Goal: Entertainment & Leisure: Consume media (video, audio)

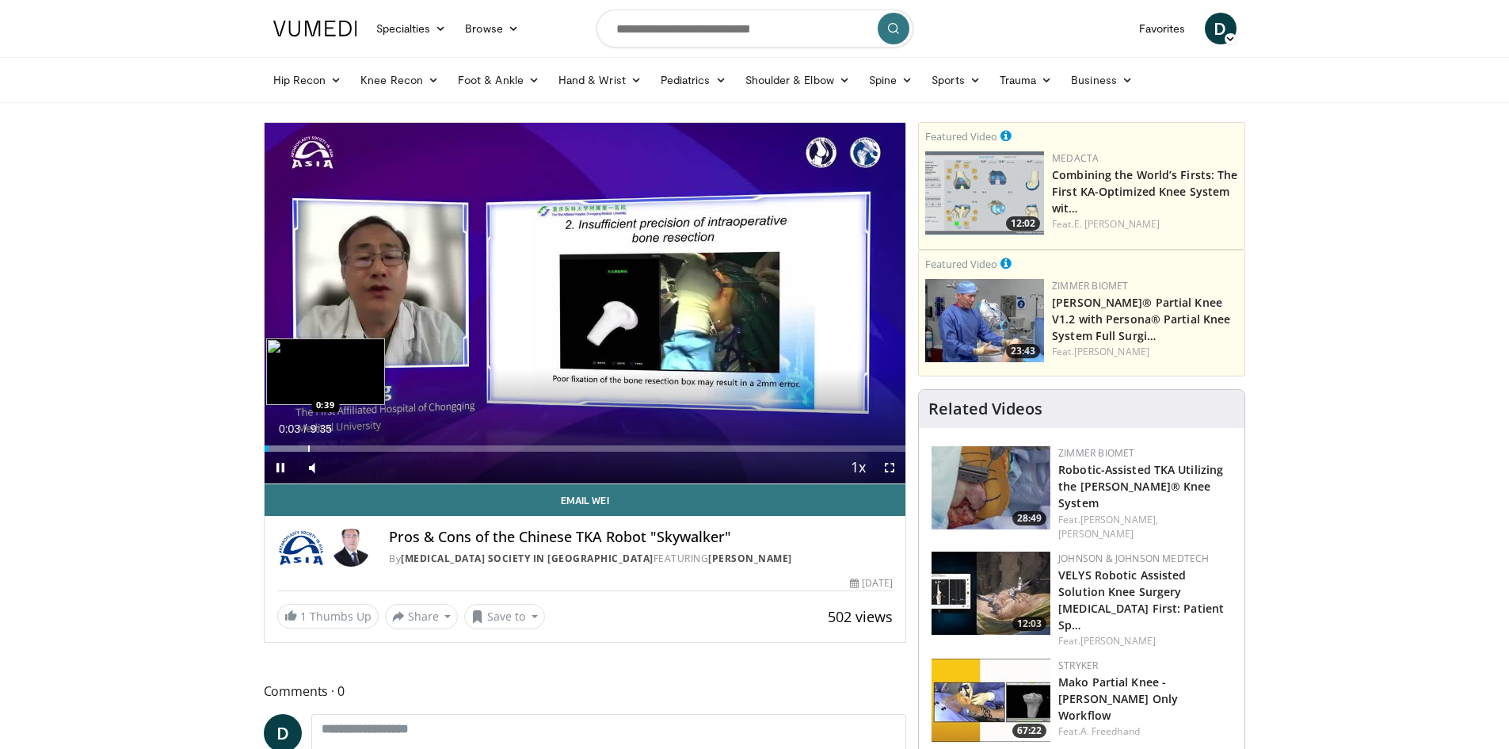
click at [304, 445] on div "Loaded : 6.89% 0:03 0:39" at bounding box center [586, 448] width 642 height 6
click at [893, 464] on video-js "**********" at bounding box center [586, 303] width 642 height 361
click at [893, 474] on span "Video Player" at bounding box center [890, 468] width 32 height 32
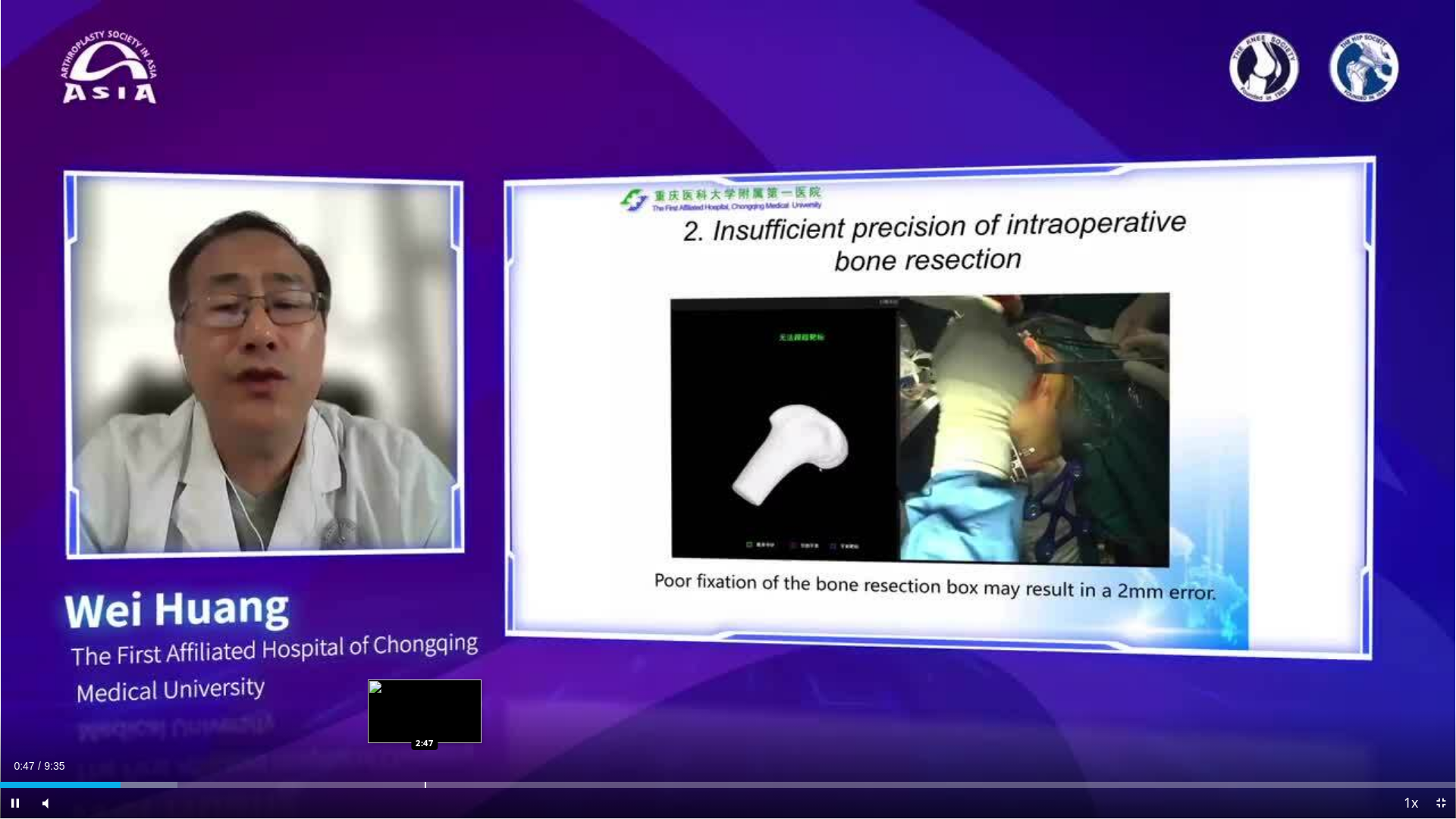
click at [425, 716] on div "Loaded : 12.17% 0:47 2:47" at bounding box center [728, 780] width 1456 height 14
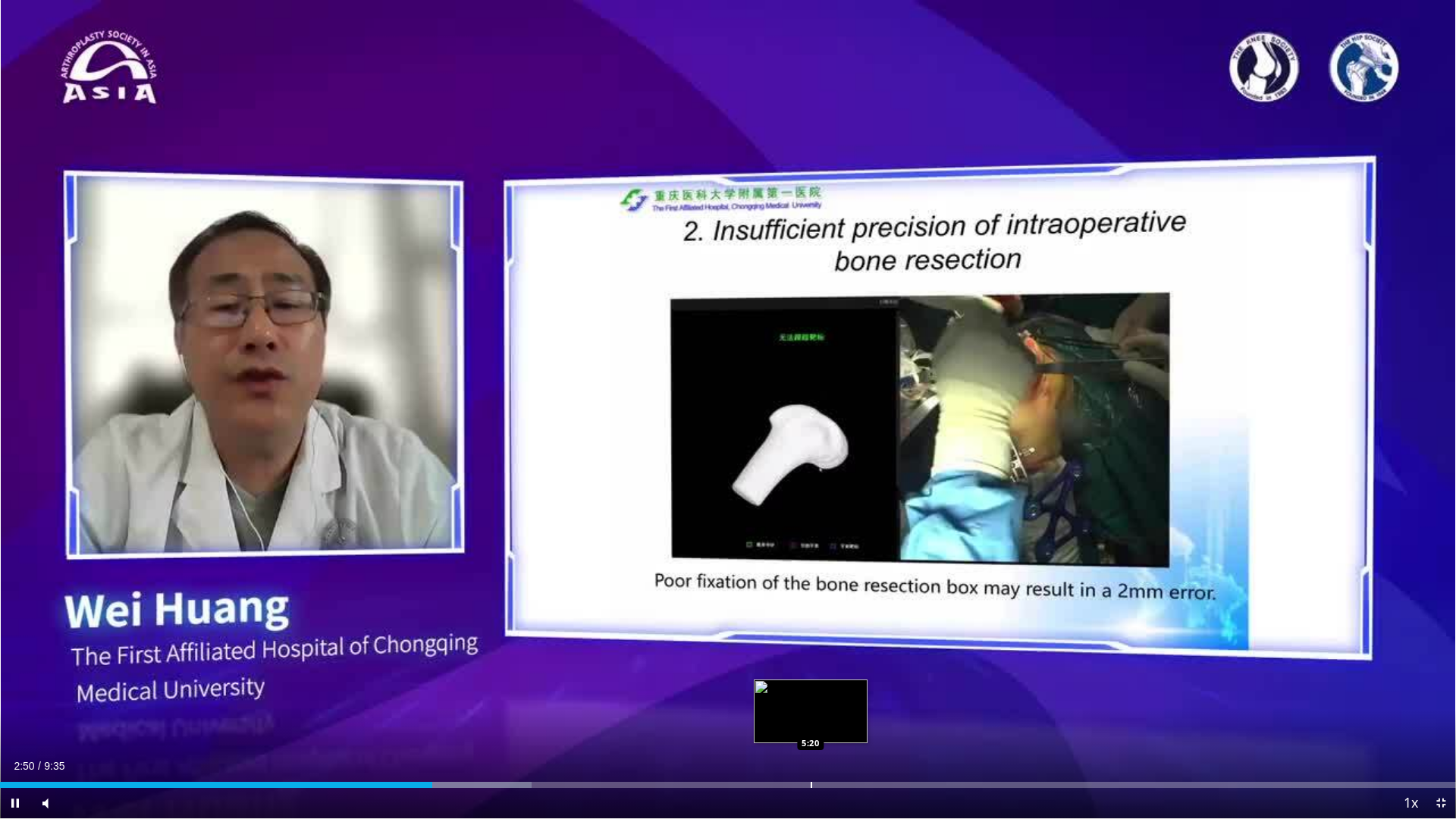
click at [812, 716] on div "Loaded : 36.51% 2:50 5:20" at bounding box center [728, 780] width 1456 height 14
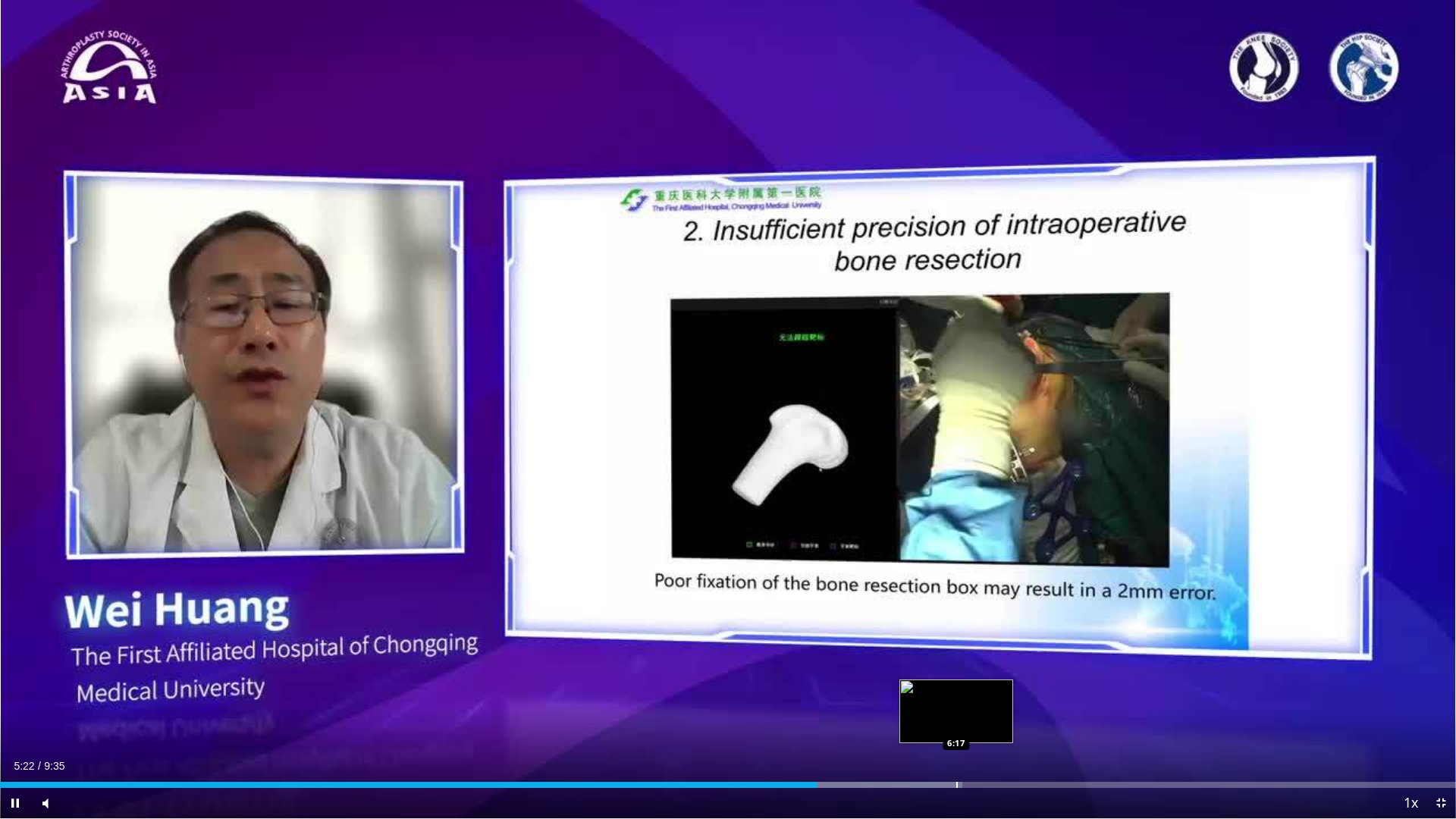
click at [956, 716] on div "Progress Bar" at bounding box center [957, 785] width 2 height 6
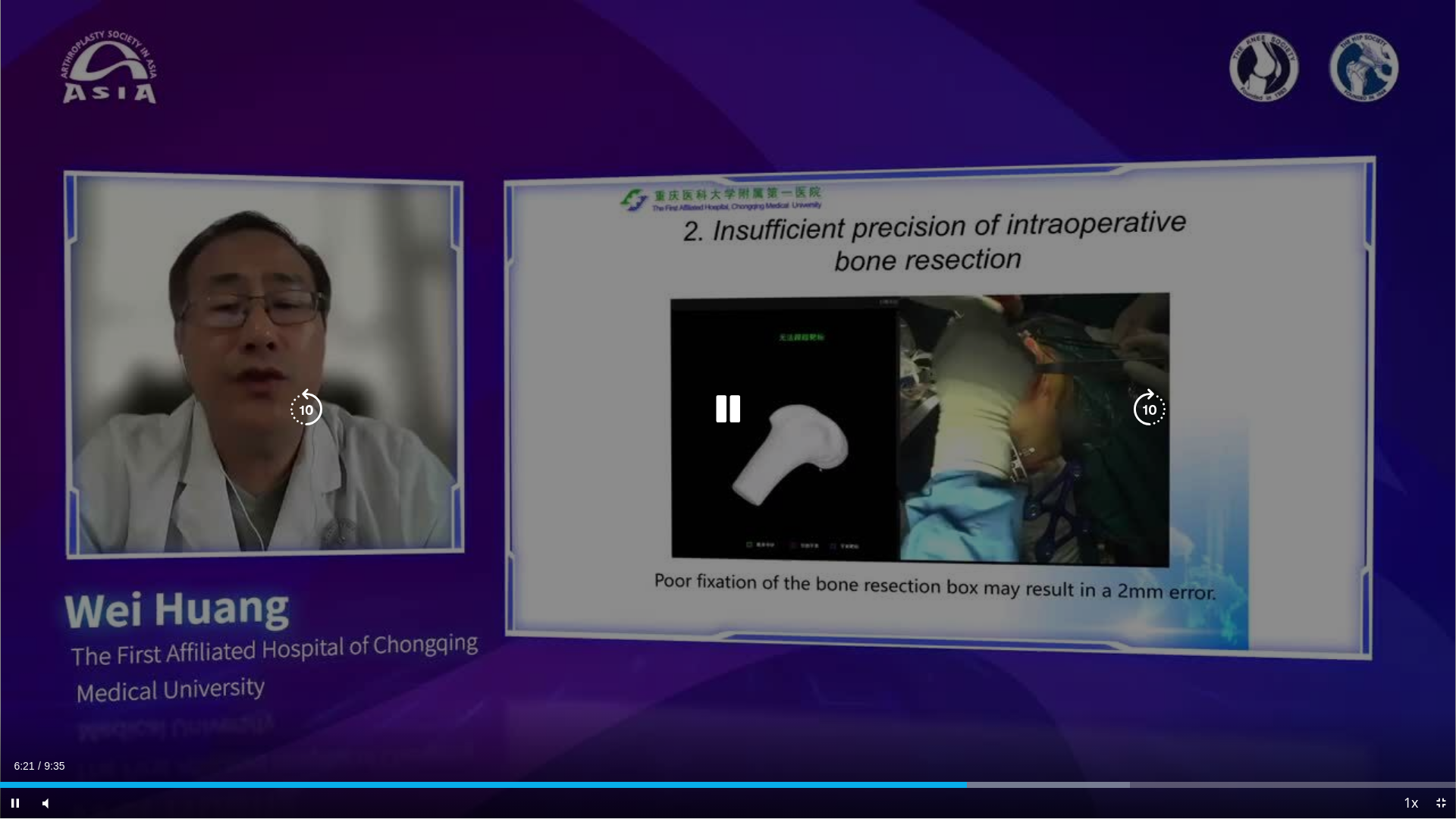
click at [880, 670] on div "10 seconds Tap to unmute" at bounding box center [728, 409] width 1456 height 818
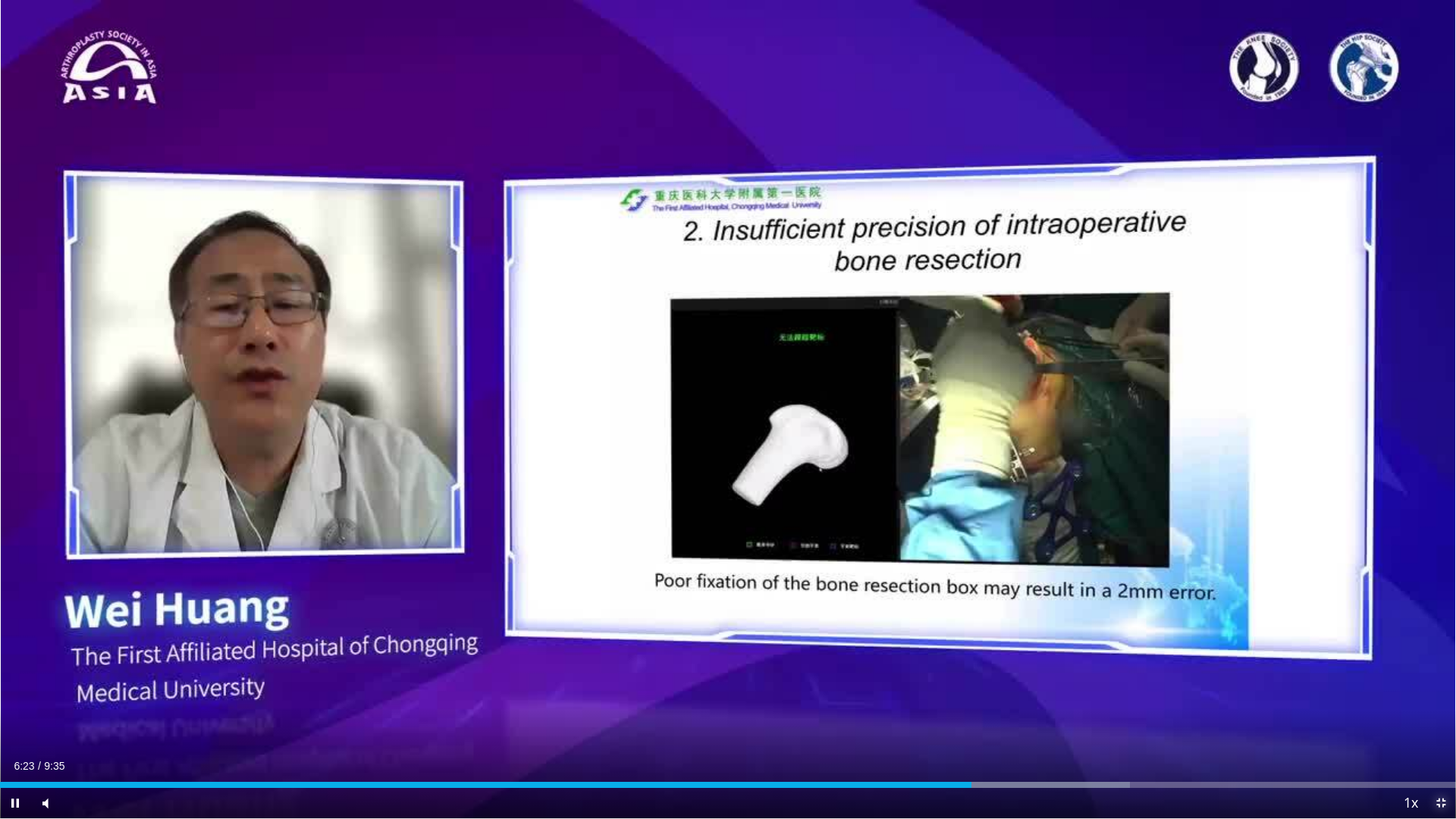
click at [1445, 716] on span "Video Player" at bounding box center [1442, 803] width 31 height 31
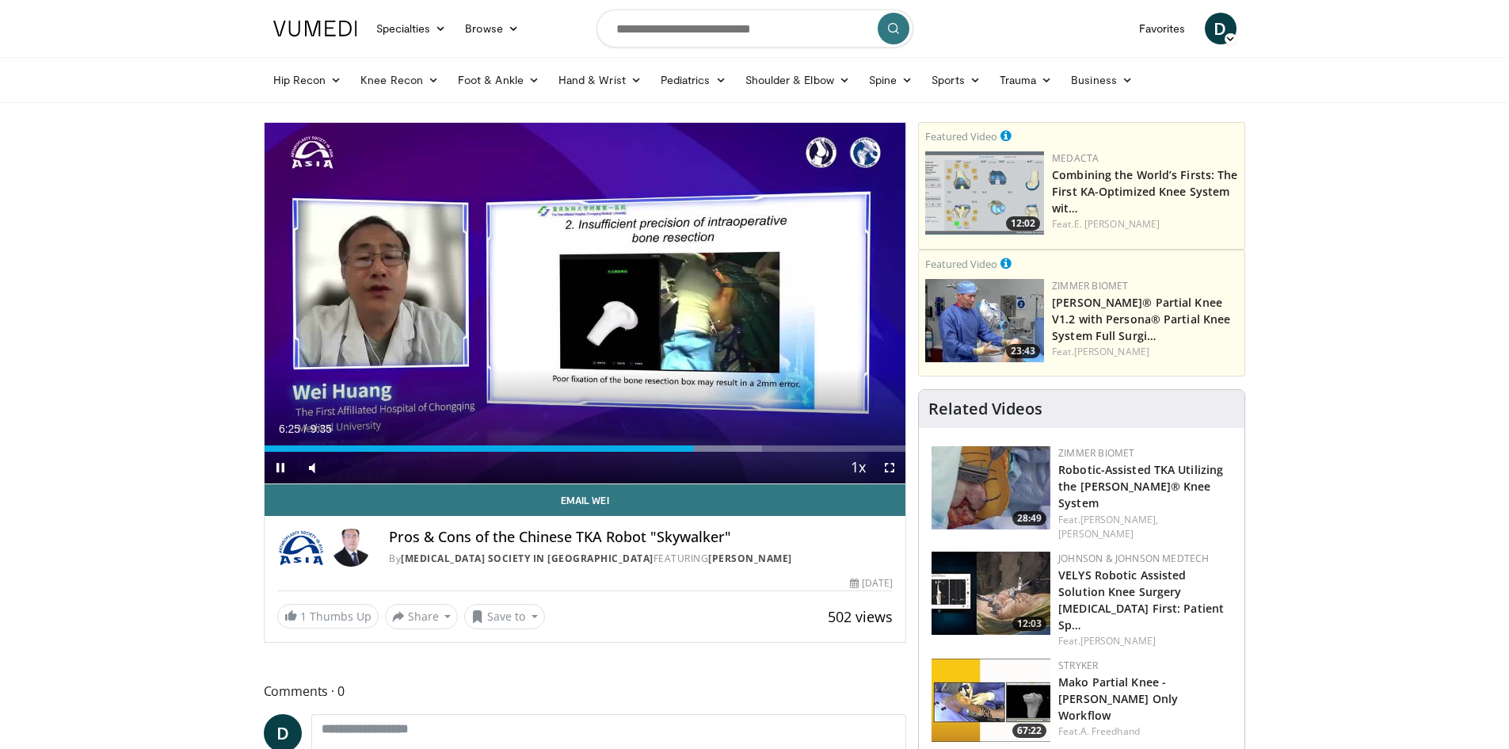
click at [750, 455] on div "Current Time 6:25 / Duration 9:35 Pause Skip Backward Skip Forward Mute Loaded …" at bounding box center [586, 468] width 642 height 32
click at [755, 448] on div "Progress Bar" at bounding box center [756, 448] width 2 height 6
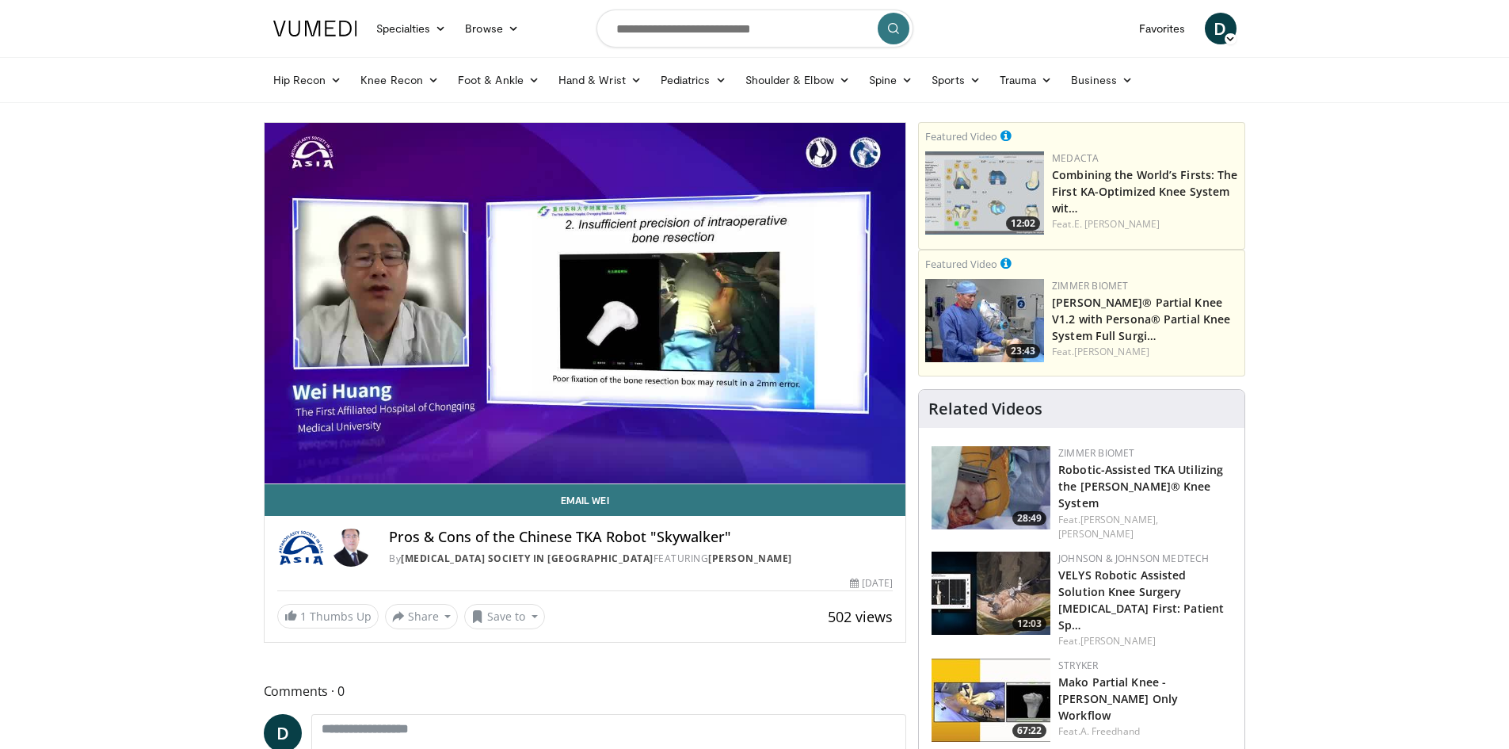
click at [782, 443] on div "10 seconds Tap to unmute" at bounding box center [586, 303] width 642 height 361
